Goal: Information Seeking & Learning: Learn about a topic

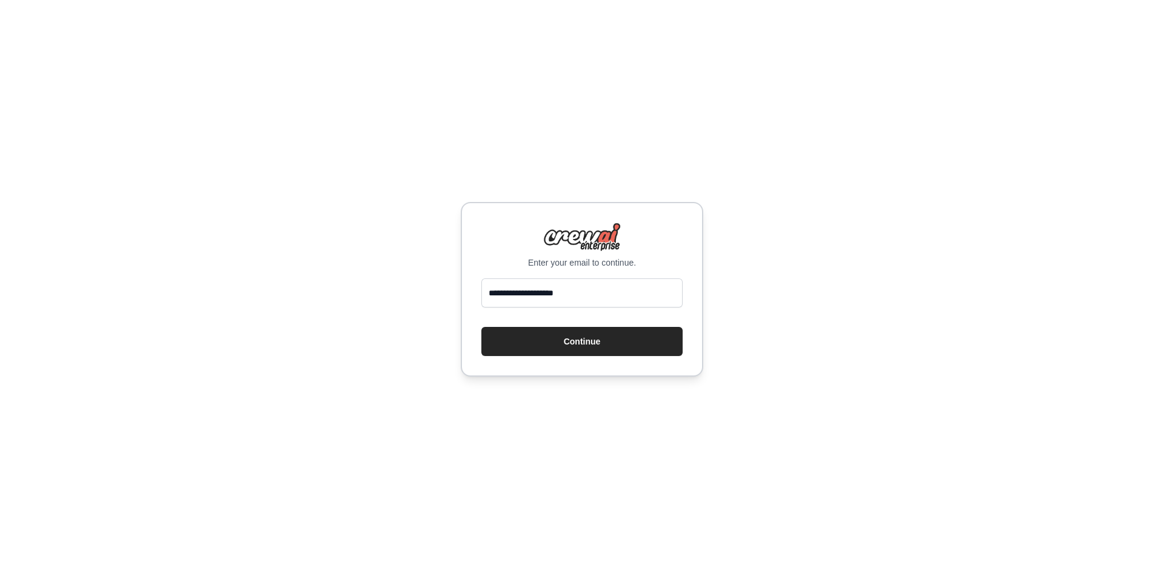
type input "**********"
click at [481, 327] on button "Continue" at bounding box center [581, 341] width 201 height 29
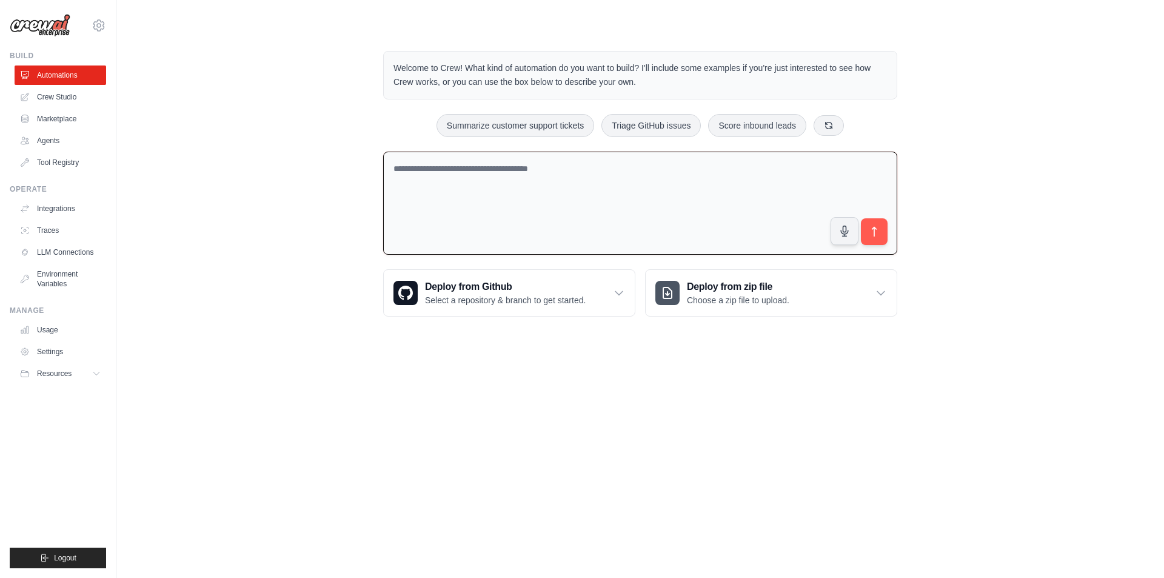
click at [553, 172] on textarea at bounding box center [640, 204] width 514 height 104
click at [683, 166] on textarea "**********" at bounding box center [640, 204] width 514 height 104
click at [857, 165] on textarea "**********" at bounding box center [640, 204] width 514 height 104
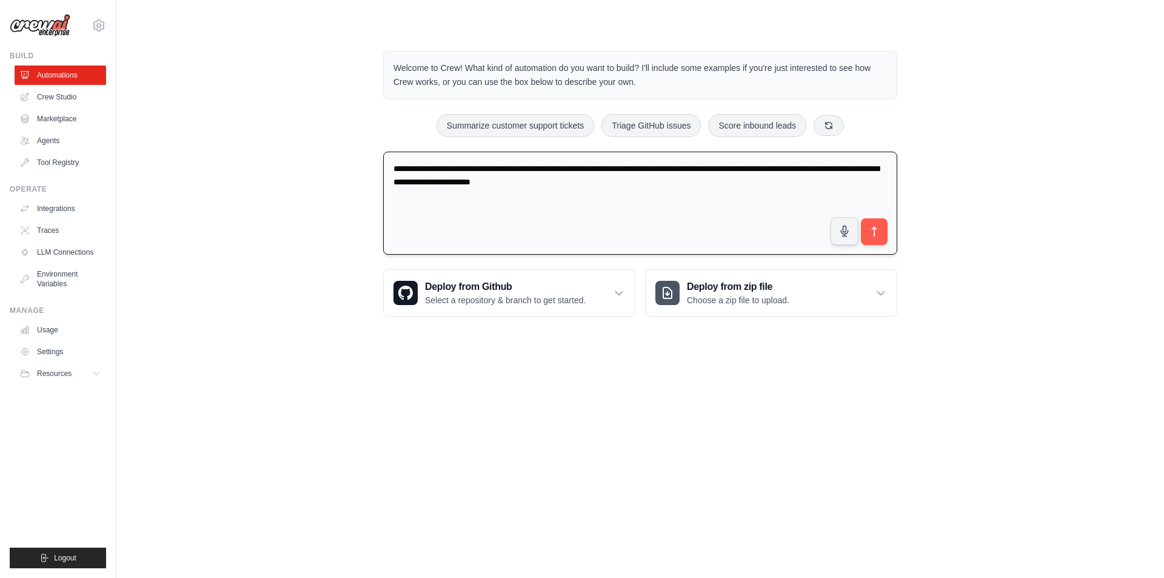
click at [876, 168] on textarea "**********" at bounding box center [640, 204] width 514 height 104
click at [661, 185] on textarea "**********" at bounding box center [640, 204] width 514 height 104
type textarea "**********"
click at [887, 235] on button "submit" at bounding box center [874, 232] width 28 height 28
click at [79, 96] on link "Crew Studio" at bounding box center [62, 96] width 92 height 19
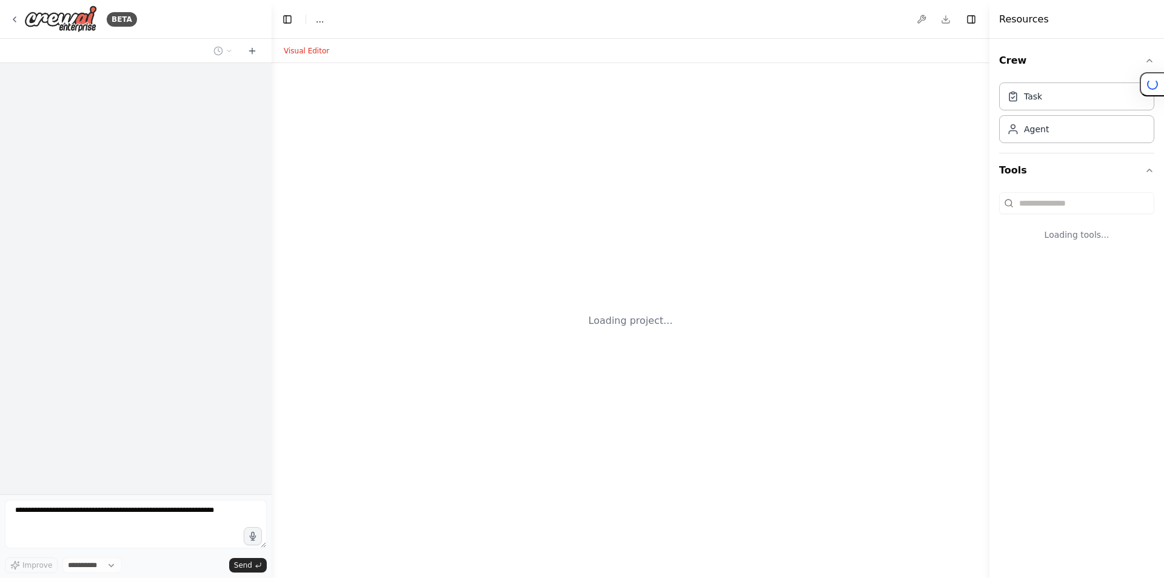
select select "****"
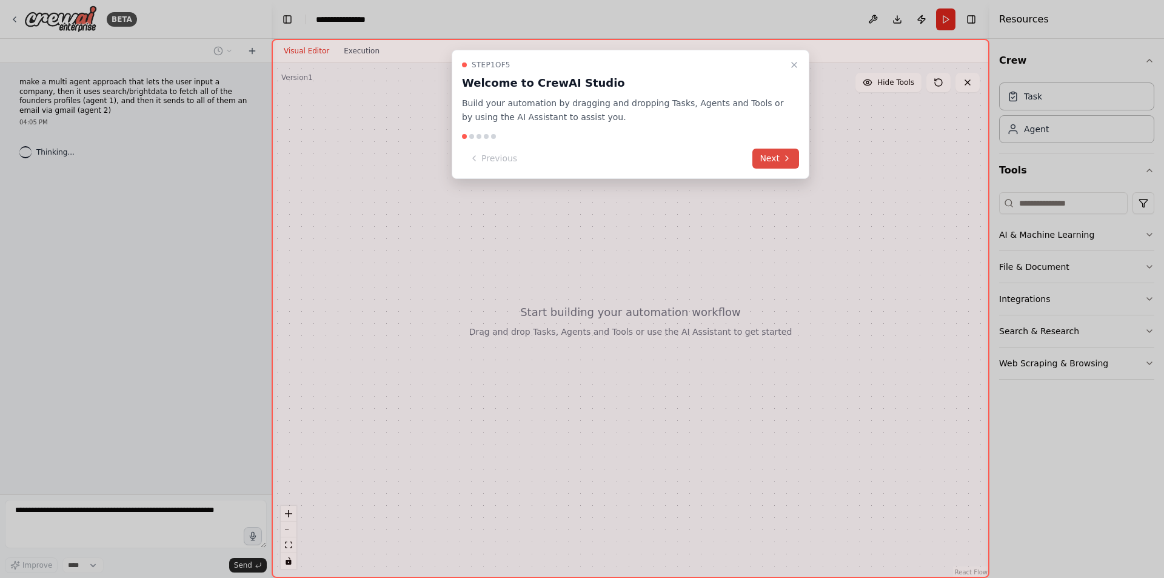
click at [768, 153] on button "Next" at bounding box center [775, 158] width 47 height 20
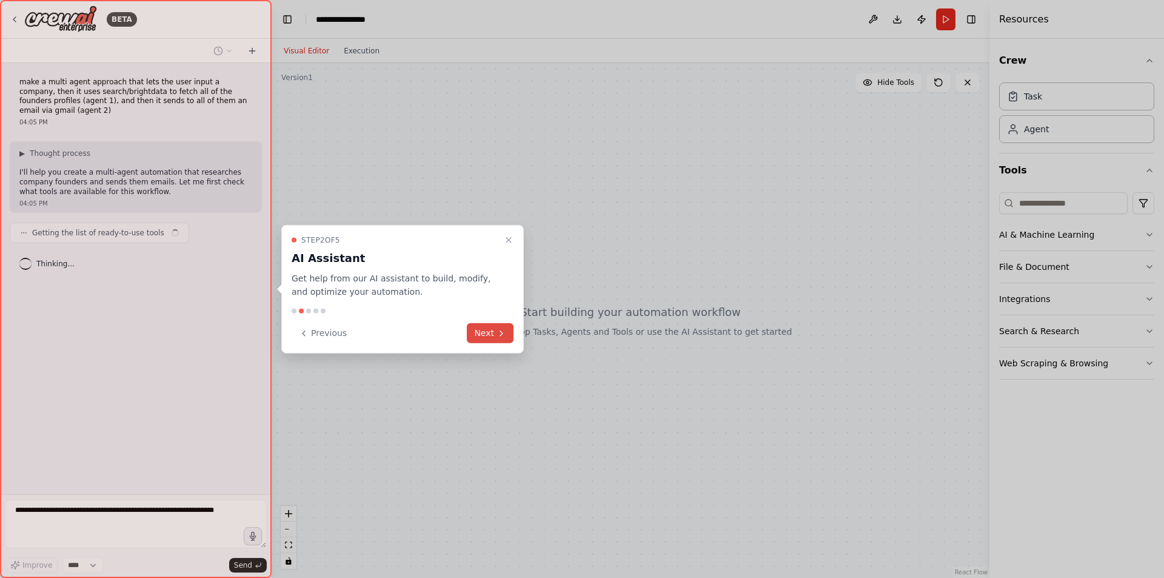
click at [484, 328] on button "Next" at bounding box center [490, 333] width 47 height 20
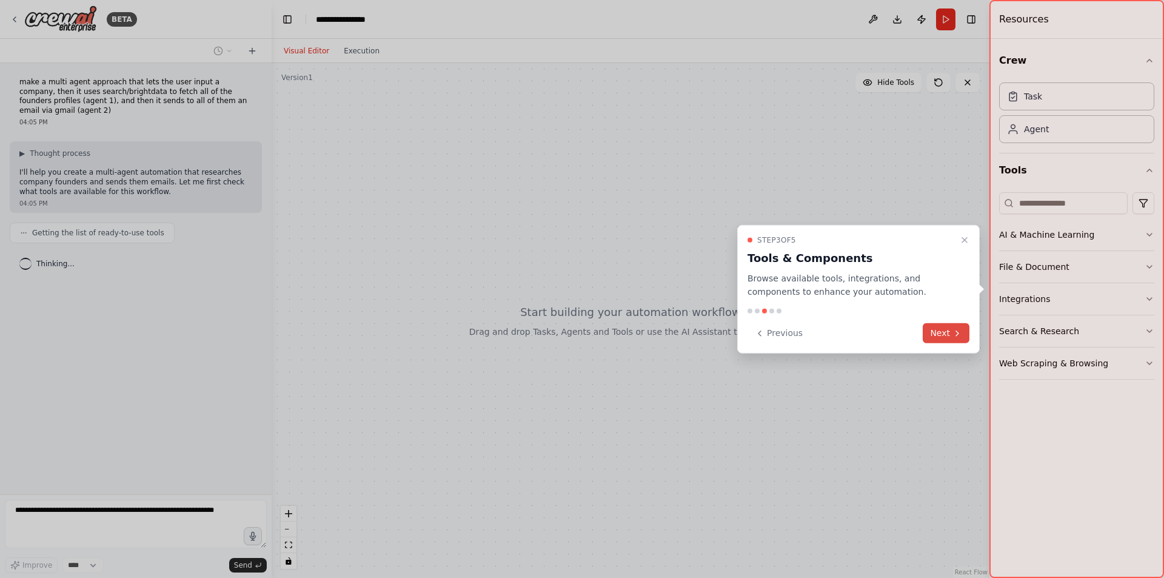
click at [944, 334] on button "Next" at bounding box center [945, 333] width 47 height 20
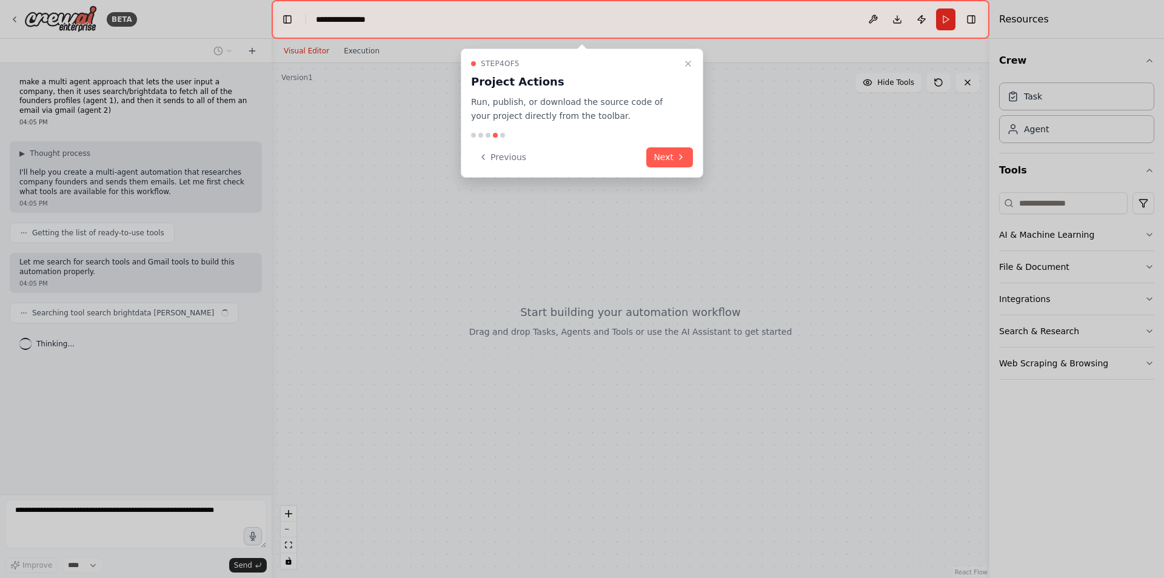
click at [693, 156] on div "Step 4 of 5 Project Actions Run, publish, or download the source code of your p…" at bounding box center [582, 112] width 242 height 129
click at [678, 156] on icon at bounding box center [681, 157] width 10 height 10
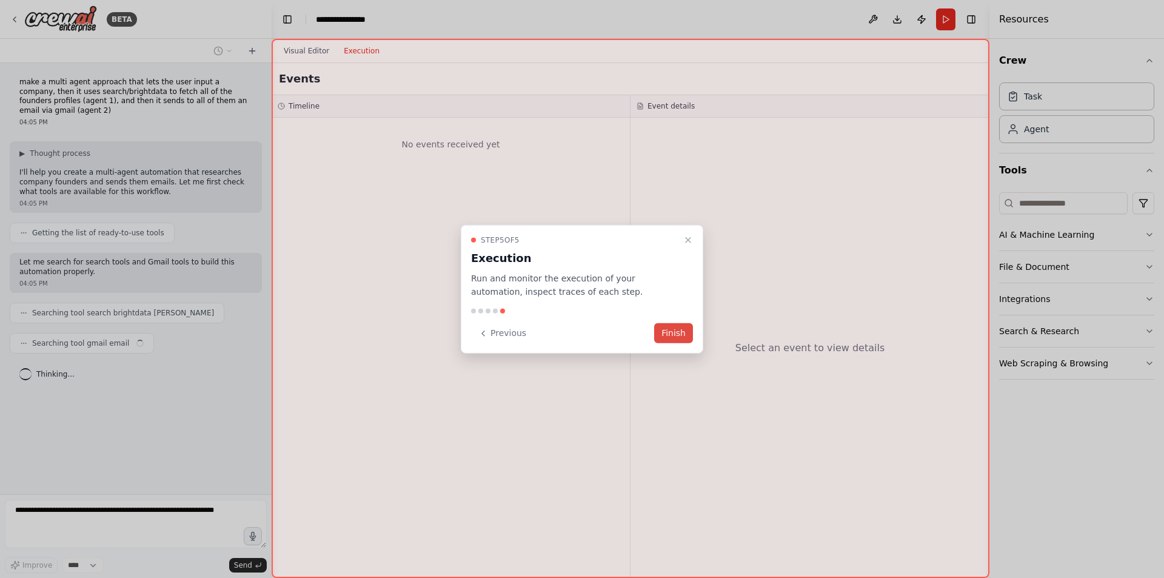
click at [676, 333] on button "Finish" at bounding box center [673, 333] width 39 height 20
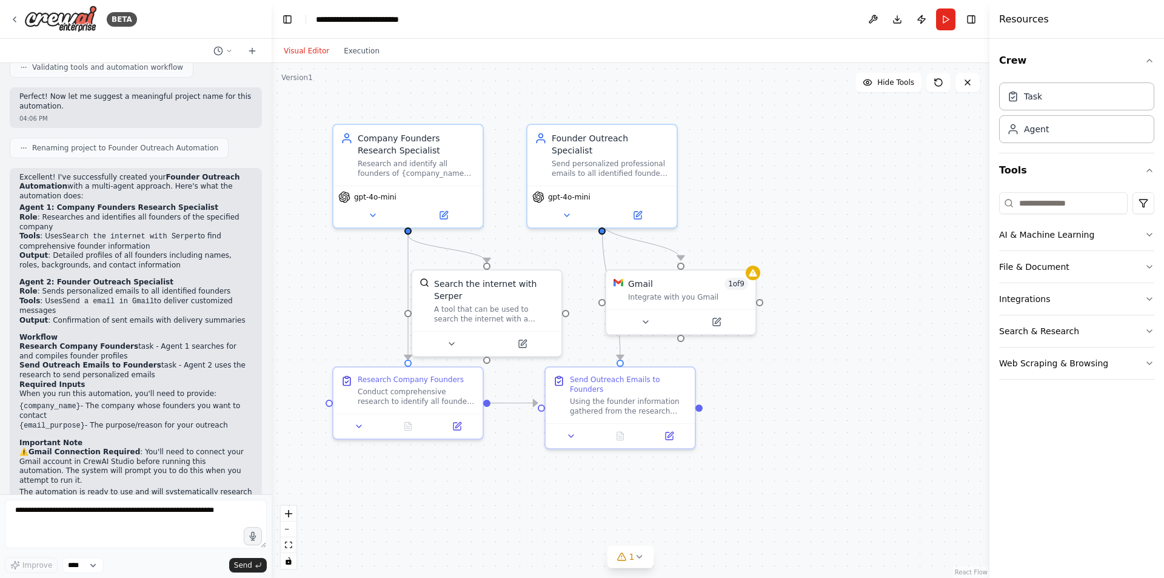
scroll to position [785, 0]
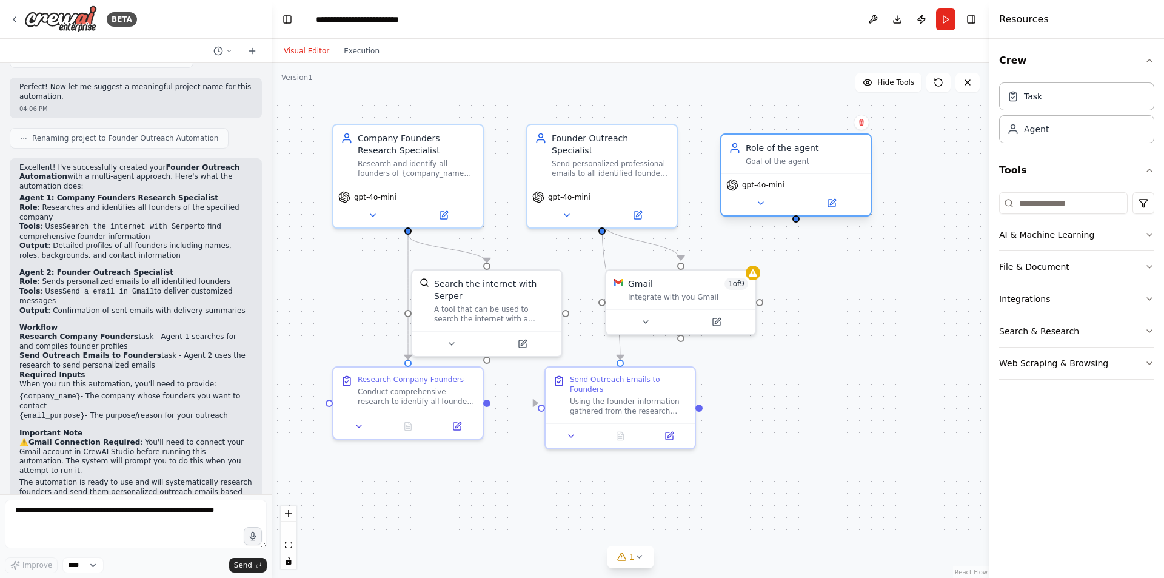
drag, startPoint x: 934, startPoint y: 197, endPoint x: 761, endPoint y: 136, distance: 183.2
click at [761, 136] on div "Role of the agent Goal of the agent" at bounding box center [795, 154] width 149 height 39
click at [866, 121] on button at bounding box center [861, 123] width 16 height 16
click at [824, 120] on button "Confirm" at bounding box center [826, 122] width 43 height 15
drag, startPoint x: 854, startPoint y: 211, endPoint x: 865, endPoint y: 213, distance: 11.1
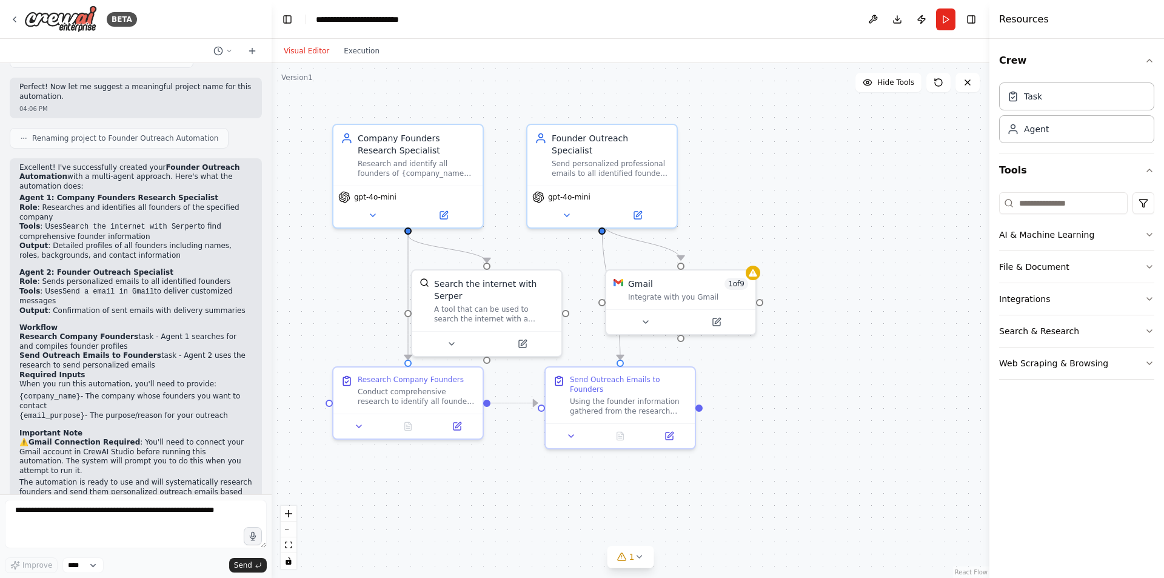
click at [854, 211] on div ".deletable-edge-delete-btn { width: 20px; height: 20px; border: 0px solid #ffff…" at bounding box center [631, 320] width 718 height 515
click at [1098, 242] on button "AI & Machine Learning" at bounding box center [1076, 235] width 155 height 32
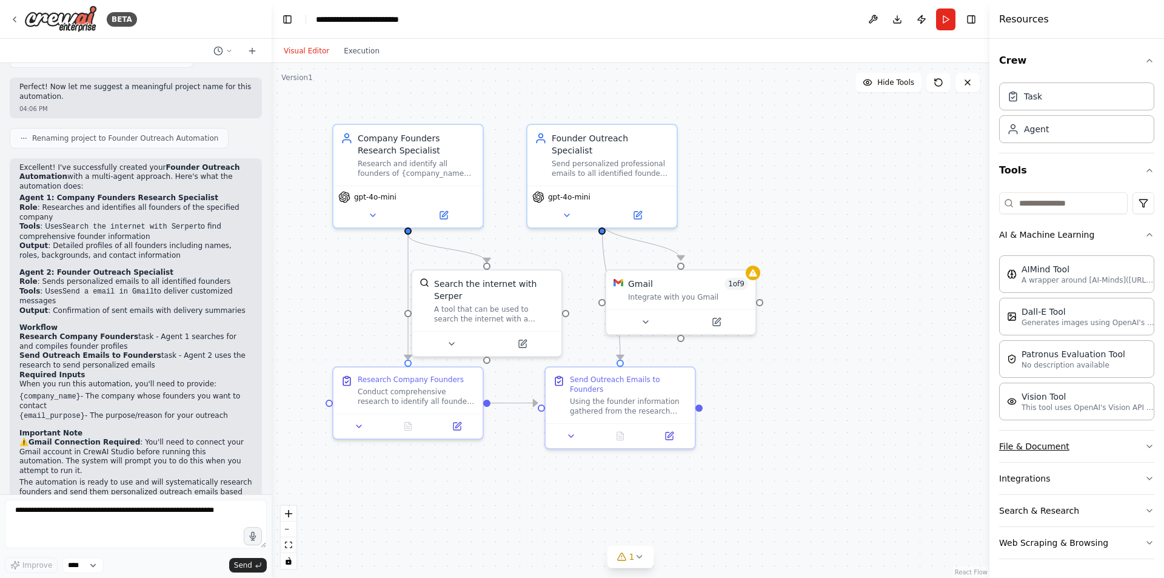
click at [1103, 442] on button "File & Document" at bounding box center [1076, 446] width 155 height 32
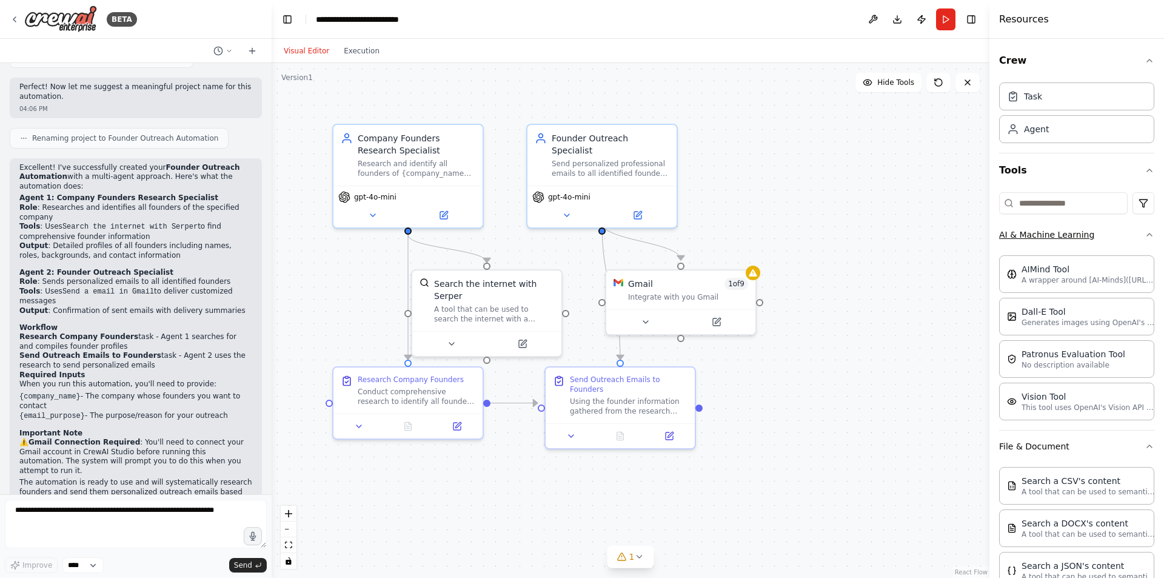
click at [1091, 236] on button "AI & Machine Learning" at bounding box center [1076, 235] width 155 height 32
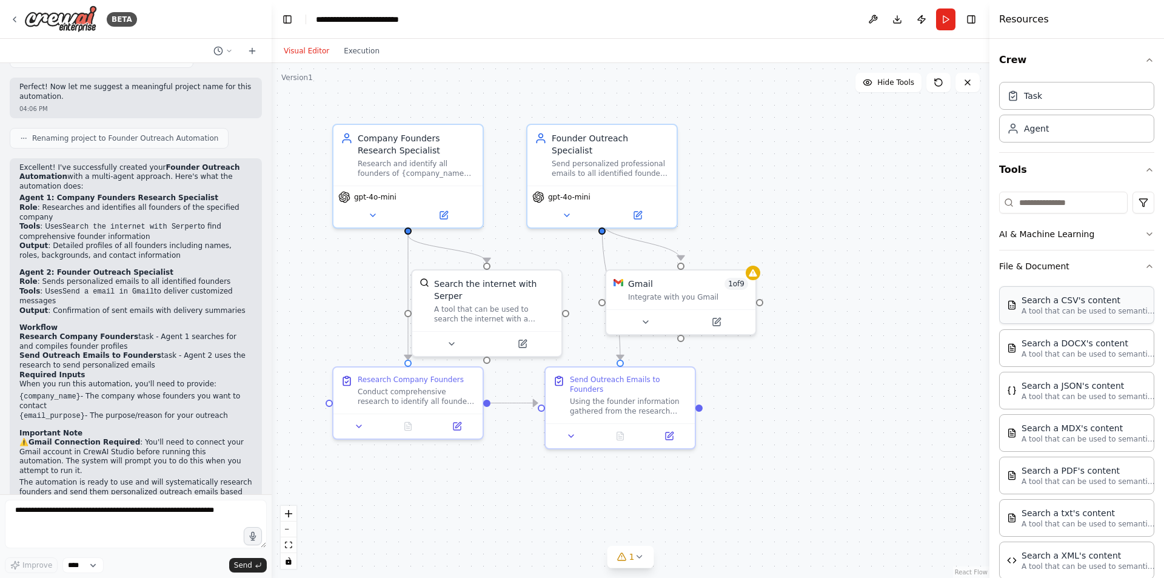
scroll to position [0, 0]
click at [1039, 265] on button "File & Document" at bounding box center [1076, 267] width 155 height 32
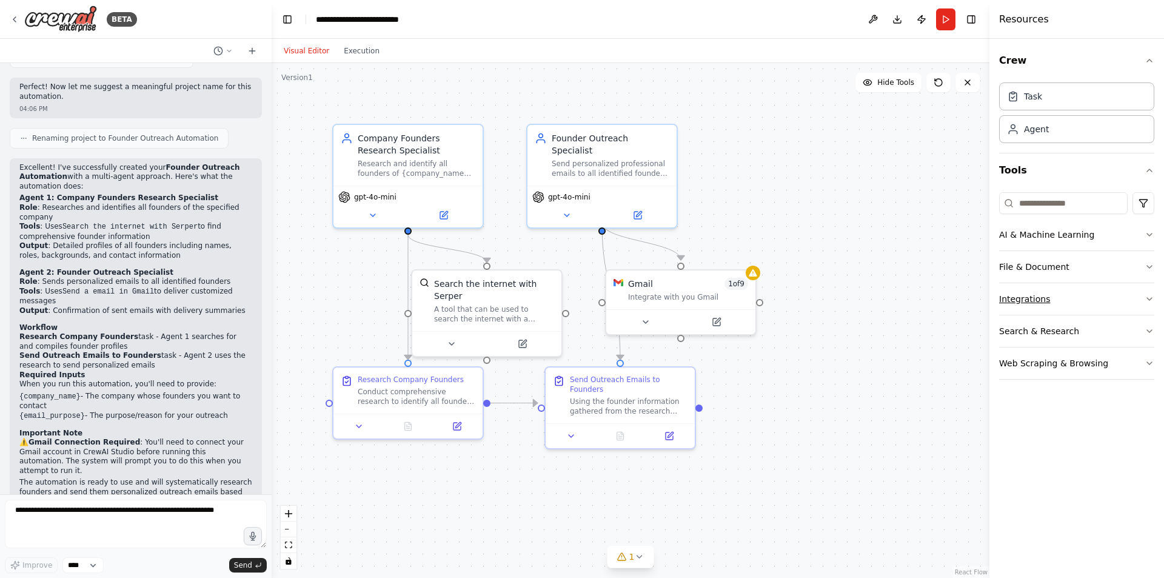
click at [1058, 298] on button "Integrations" at bounding box center [1076, 299] width 155 height 32
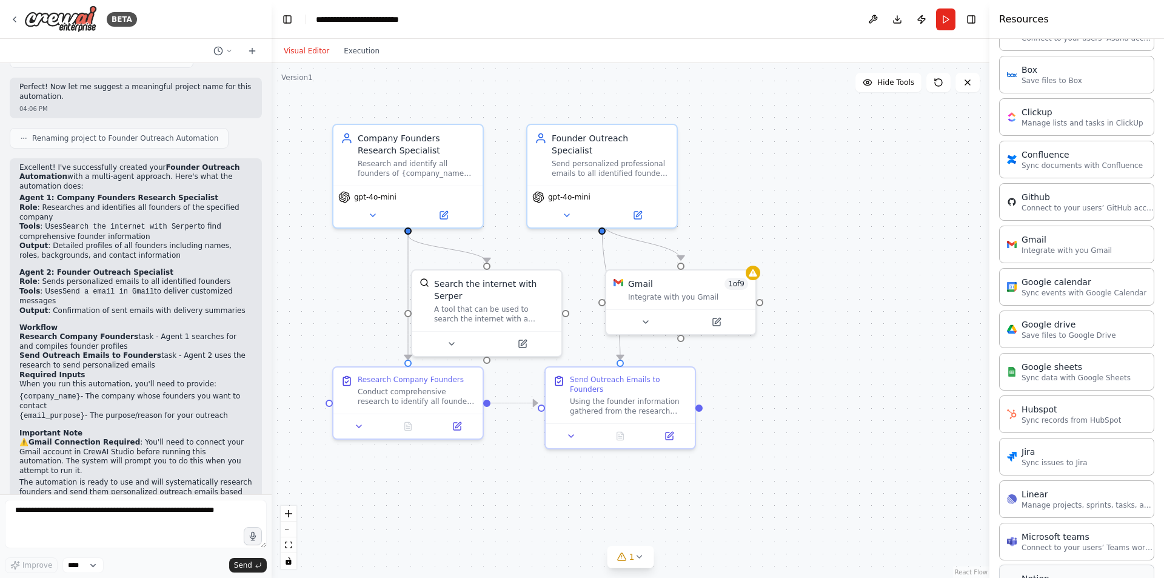
scroll to position [213, 0]
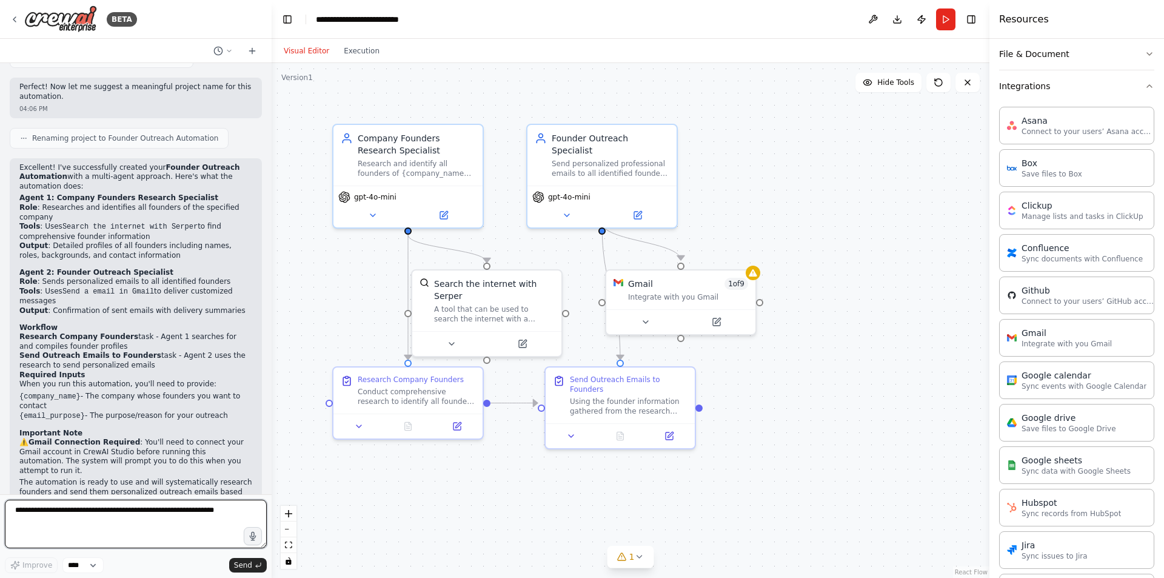
click at [108, 519] on textarea at bounding box center [136, 523] width 262 height 48
type textarea "**********"
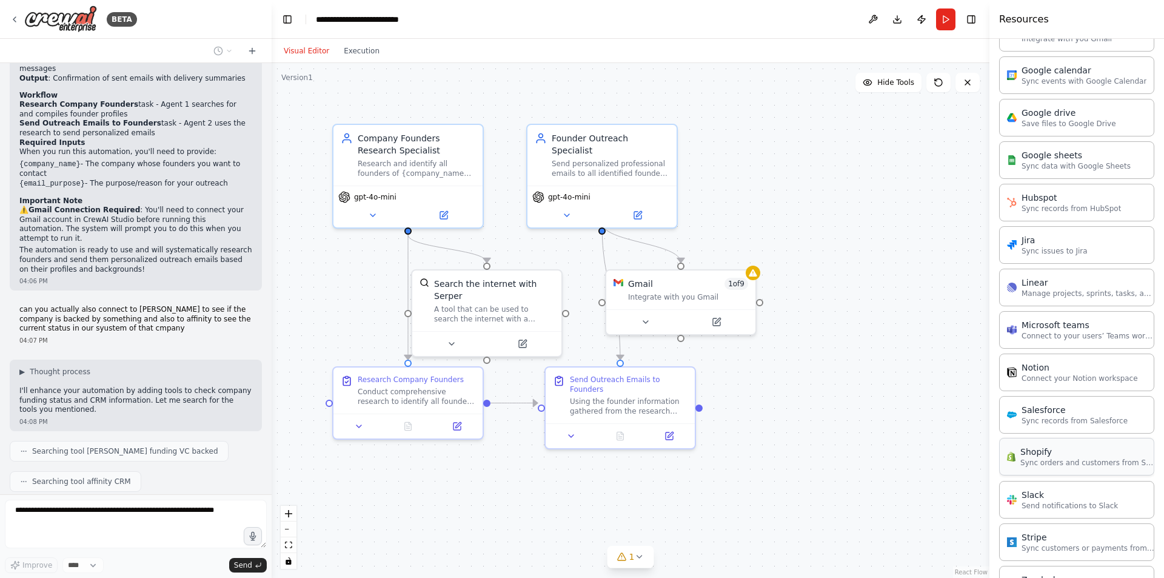
scroll to position [637, 0]
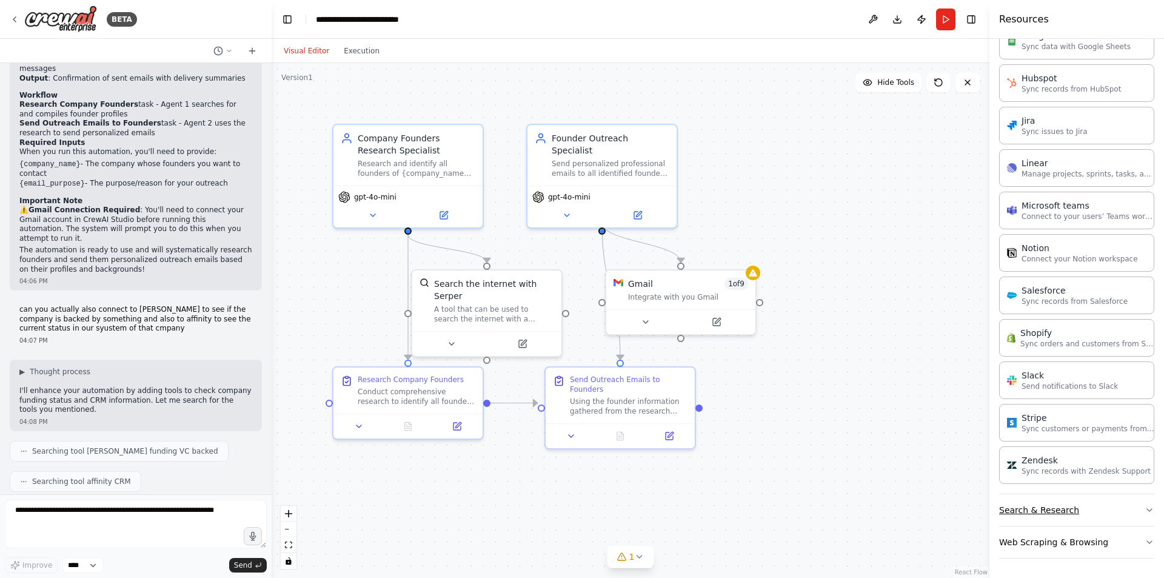
click at [1120, 510] on button "Search & Research" at bounding box center [1076, 510] width 155 height 32
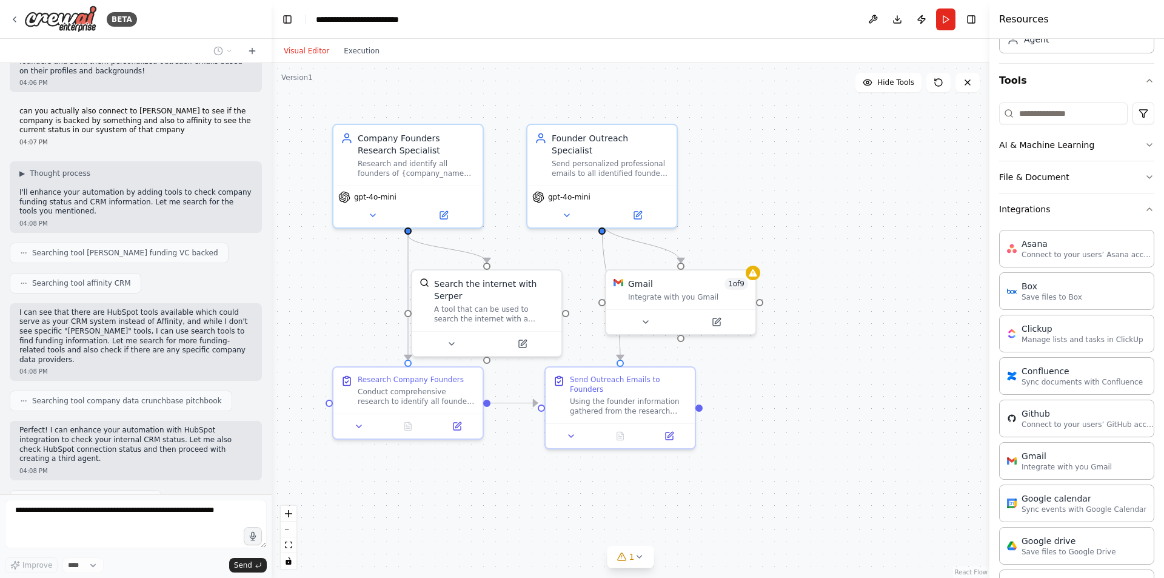
scroll to position [31, 0]
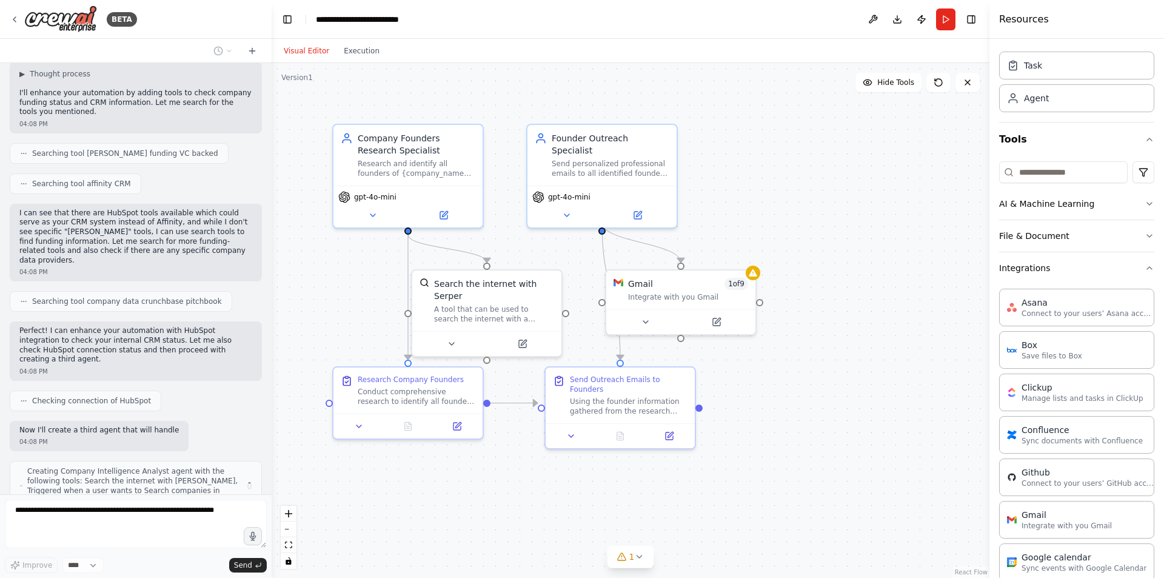
click at [1145, 269] on div "Crew Task Agent Tools AI & Machine Learning File & Document Integrations Asana …" at bounding box center [1076, 308] width 175 height 539
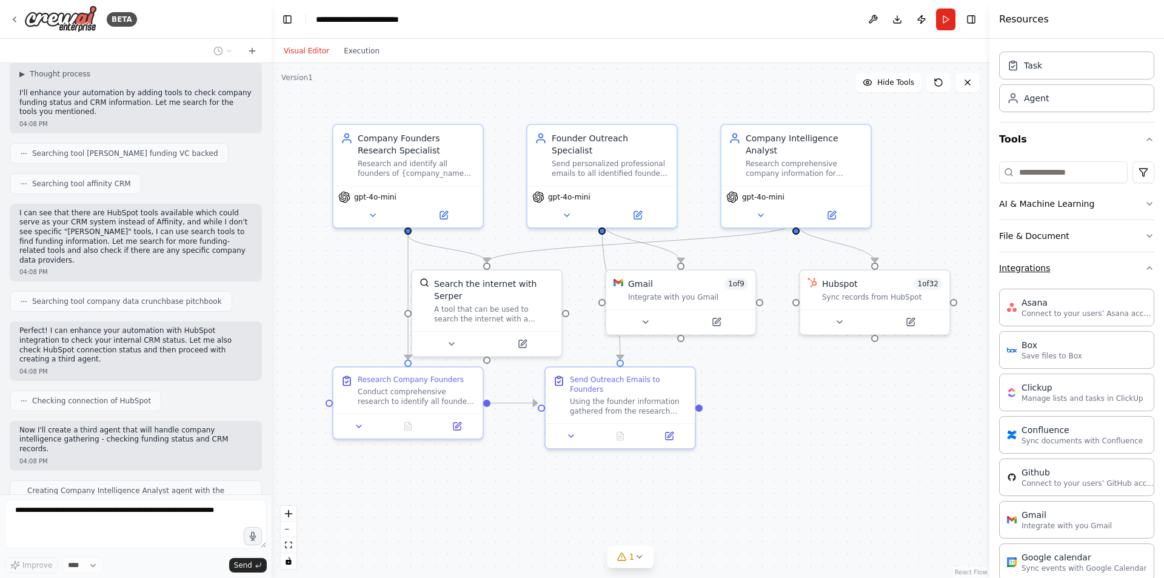
scroll to position [1325, 0]
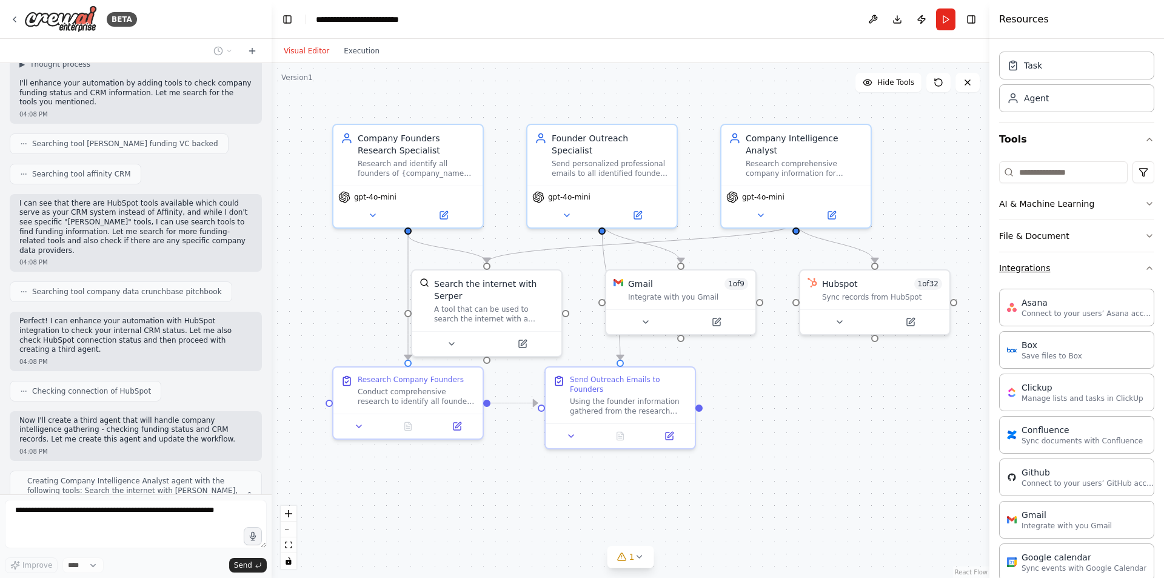
click at [1144, 272] on icon "button" at bounding box center [1149, 268] width 10 height 10
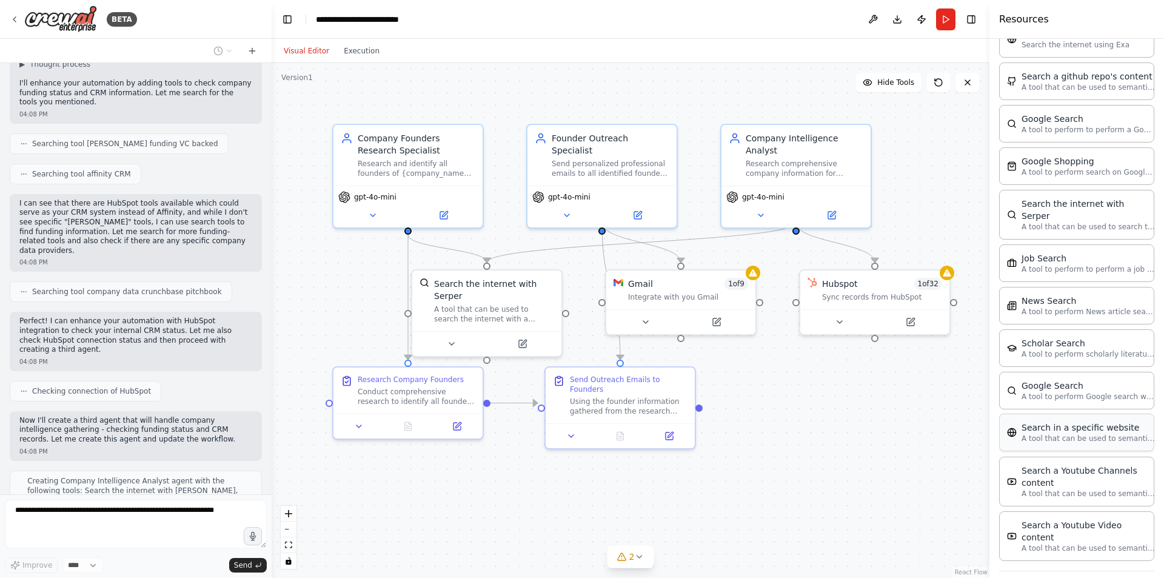
scroll to position [437, 0]
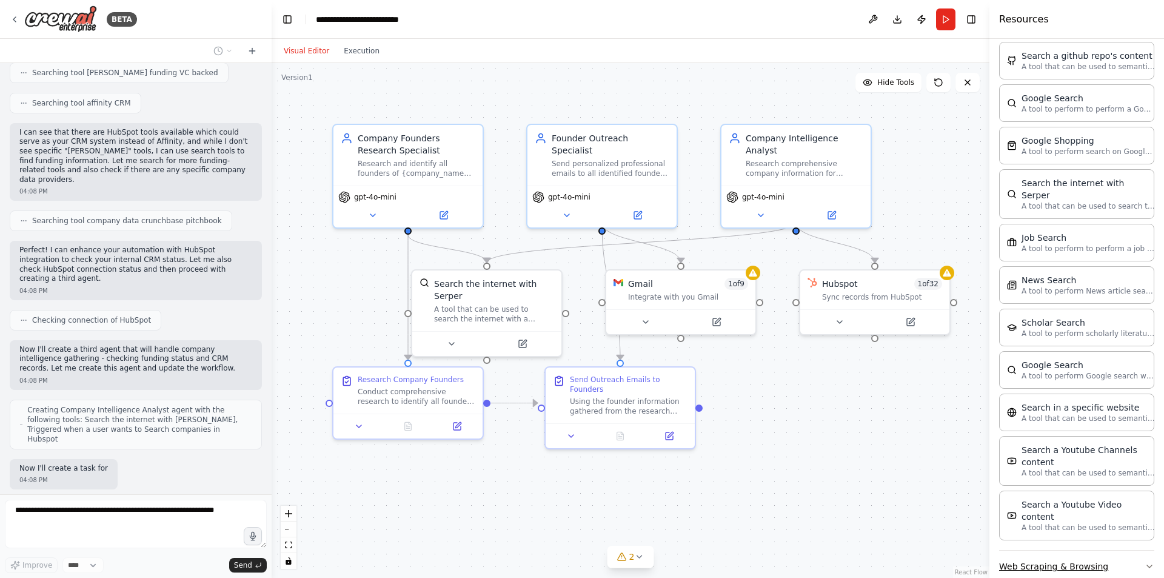
click at [1099, 550] on button "Web Scraping & Browsing" at bounding box center [1076, 566] width 155 height 32
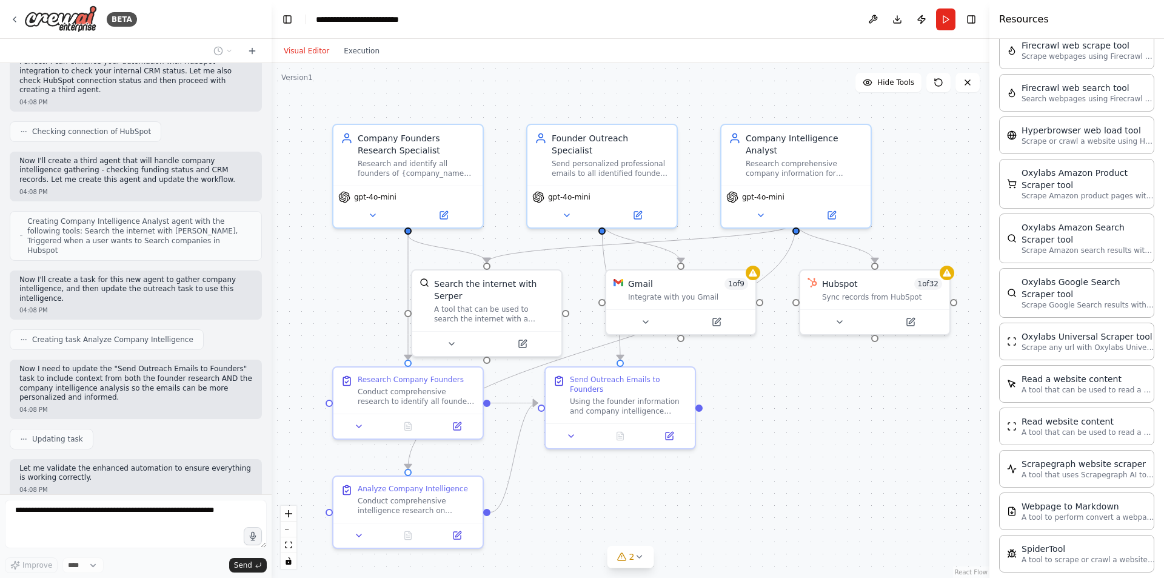
scroll to position [1593, 0]
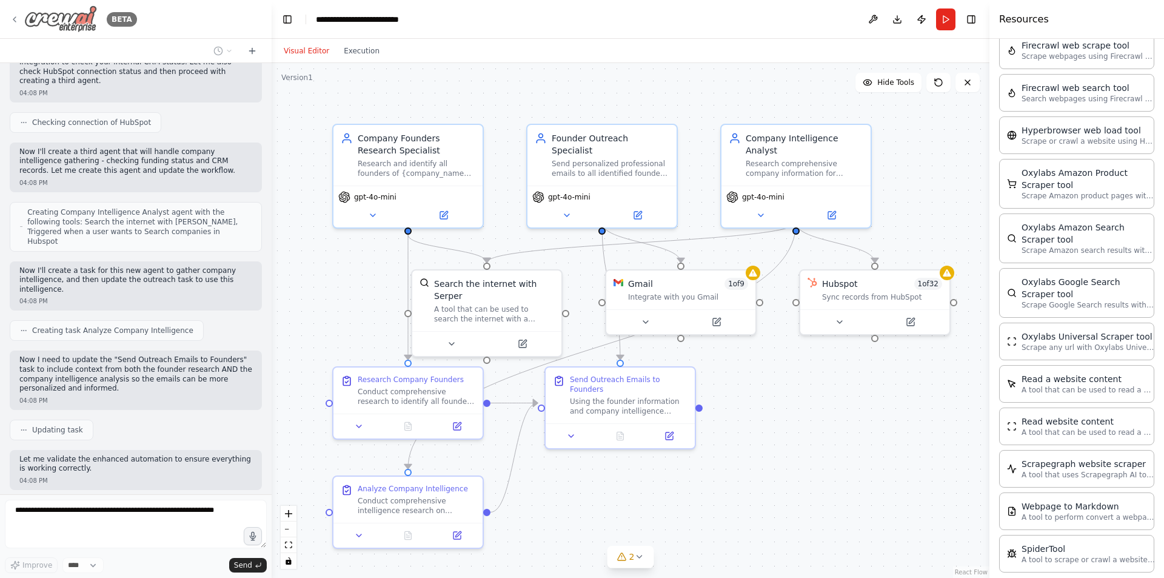
click at [16, 21] on icon at bounding box center [15, 20] width 10 height 10
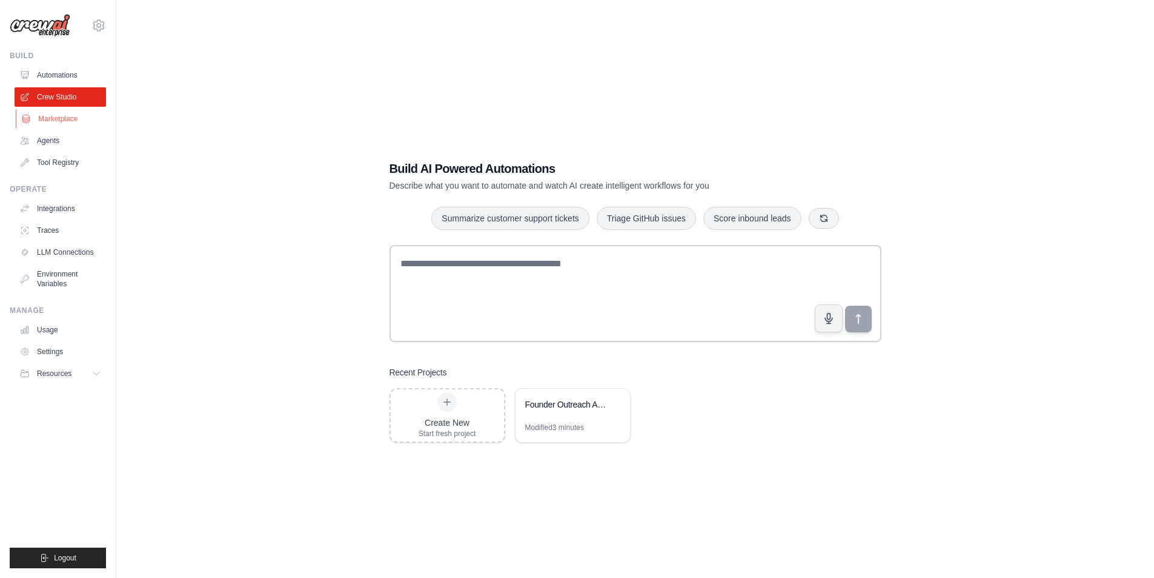
click at [81, 122] on link "Marketplace" at bounding box center [62, 118] width 92 height 19
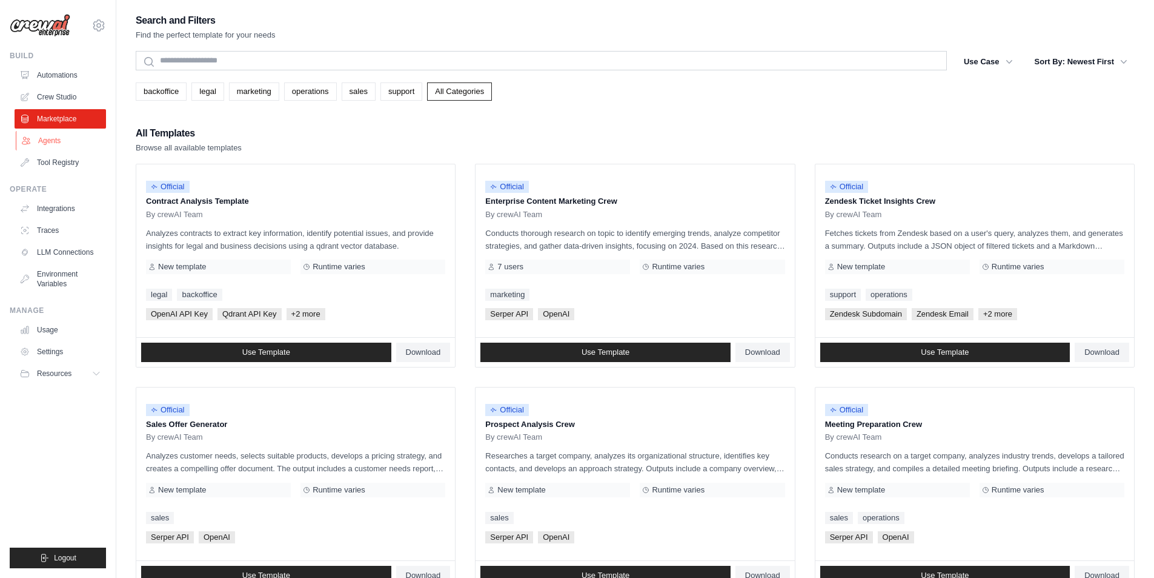
click at [64, 142] on link "Agents" at bounding box center [62, 140] width 92 height 19
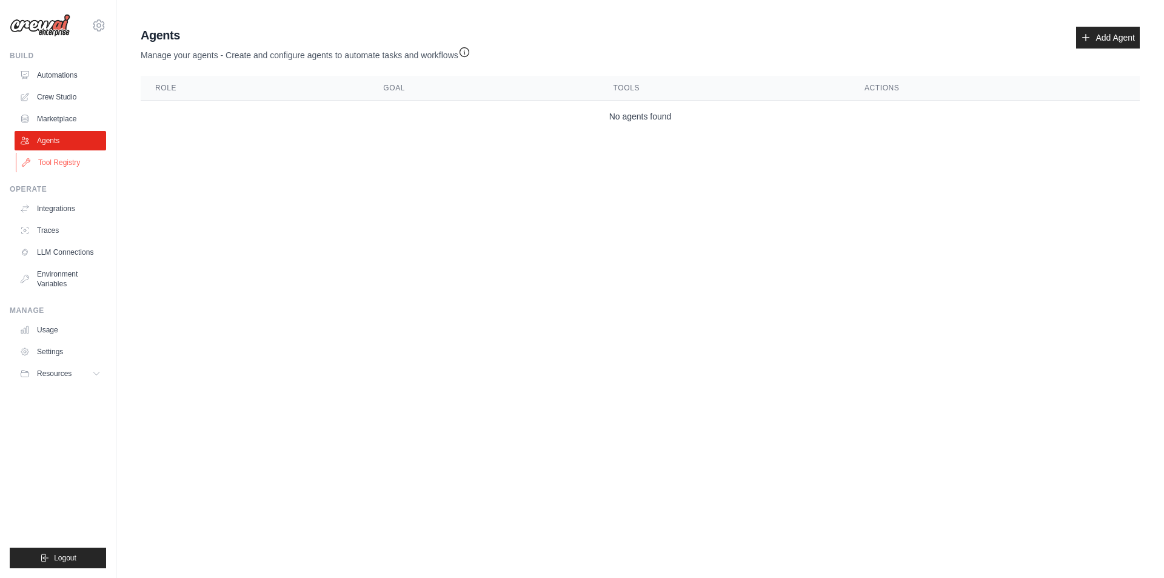
click at [74, 167] on link "Tool Registry" at bounding box center [62, 162] width 92 height 19
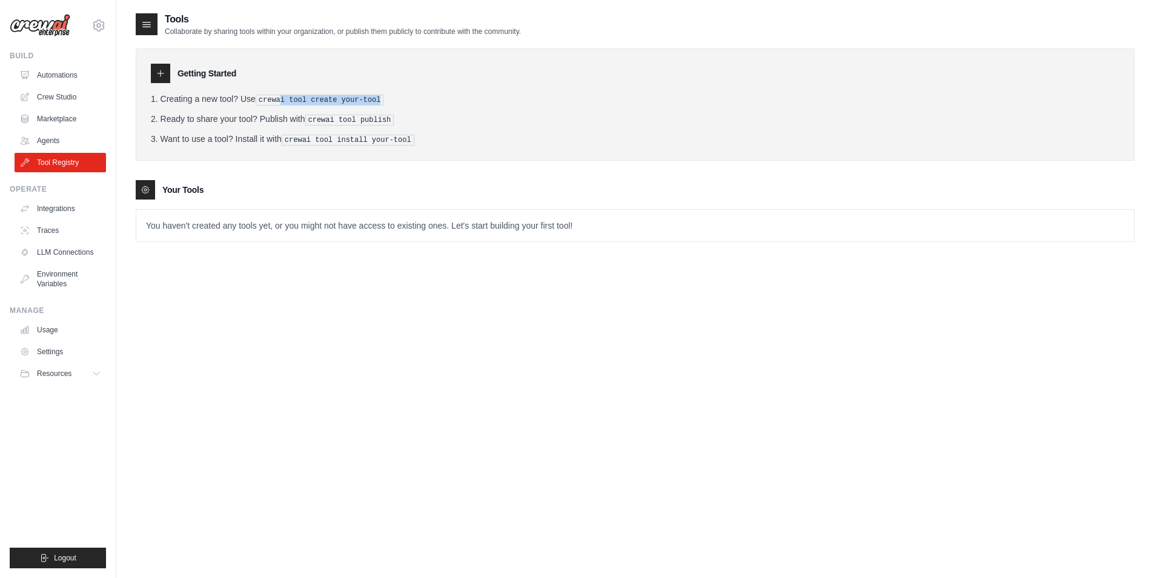
drag, startPoint x: 282, startPoint y: 99, endPoint x: 438, endPoint y: 102, distance: 155.2
click at [438, 102] on li "Creating a new tool? Use crewai tool create your-tool" at bounding box center [635, 99] width 969 height 13
click at [435, 102] on li "Creating a new tool? Use crewai tool create your-tool" at bounding box center [635, 99] width 969 height 13
click at [397, 116] on li "Ready to share your tool? Publish with crewai tool publish" at bounding box center [635, 119] width 969 height 13
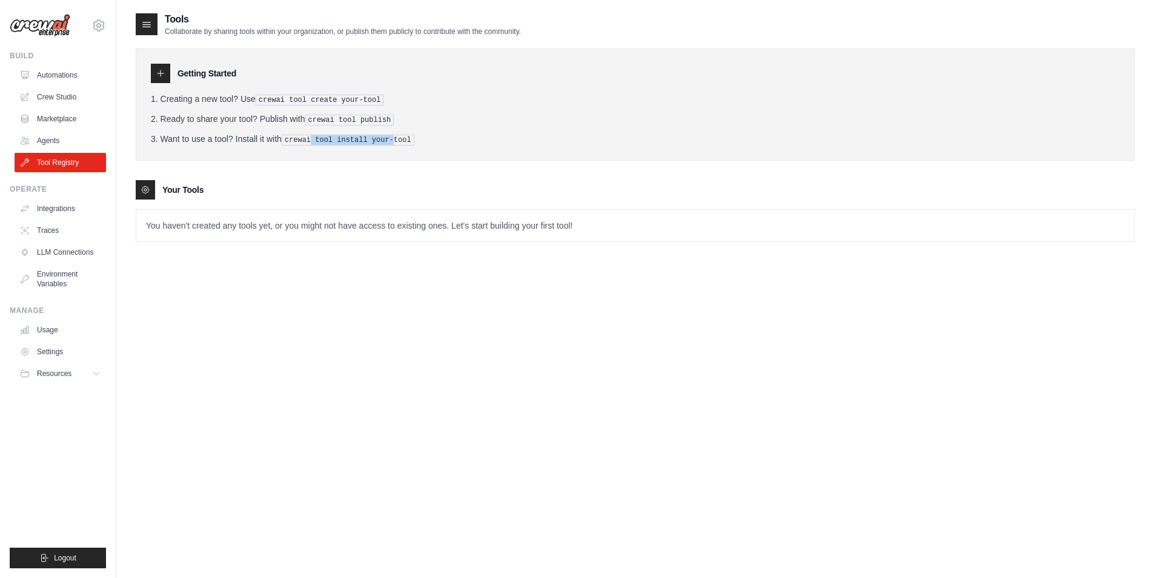
drag, startPoint x: 310, startPoint y: 138, endPoint x: 386, endPoint y: 137, distance: 75.8
click at [386, 137] on pre "crewai tool install your-tool" at bounding box center [348, 140] width 133 height 11
click at [408, 137] on li "Want to use a tool? Install it with crewai tool install your-tool" at bounding box center [635, 139] width 969 height 13
click at [61, 202] on link "Integrations" at bounding box center [62, 208] width 92 height 19
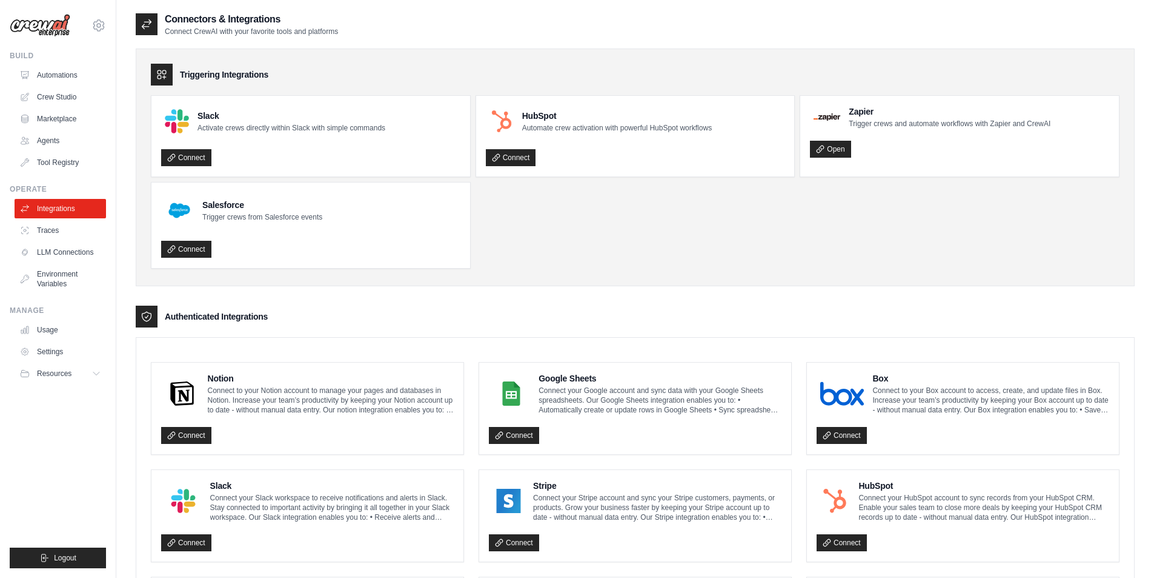
drag, startPoint x: 164, startPoint y: 315, endPoint x: 254, endPoint y: 315, distance: 90.3
click at [254, 315] on div "Authenticated Integrations" at bounding box center [635, 316] width 999 height 22
click at [254, 315] on h3 "Authenticated Integrations" at bounding box center [216, 316] width 103 height 12
click at [92, 377] on button "Resources" at bounding box center [62, 373] width 92 height 19
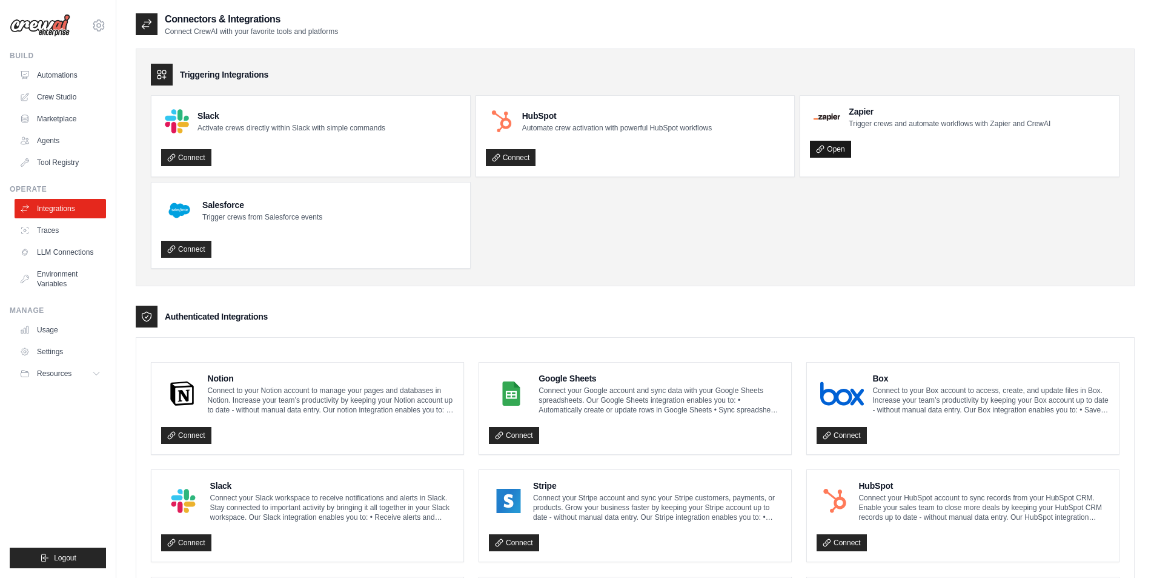
click at [824, 153] on icon at bounding box center [820, 149] width 8 height 8
drag, startPoint x: 52, startPoint y: 232, endPoint x: 92, endPoint y: 242, distance: 41.7
click at [52, 232] on link "Traces" at bounding box center [61, 230] width 92 height 19
